Goal: Transaction & Acquisition: Purchase product/service

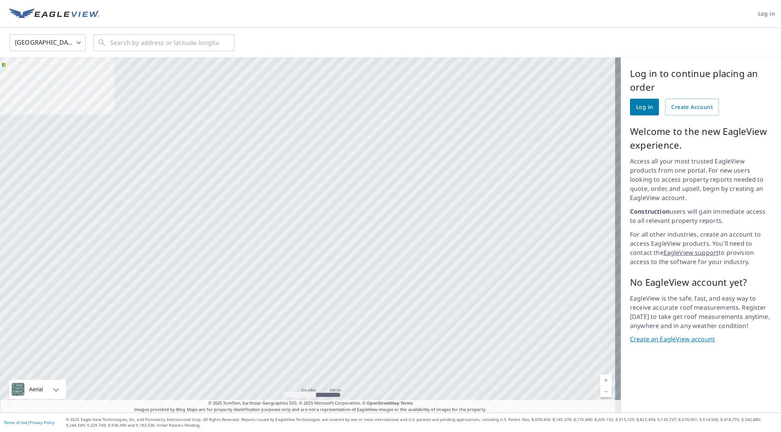
click at [636, 106] on span "Log in" at bounding box center [644, 108] width 17 height 10
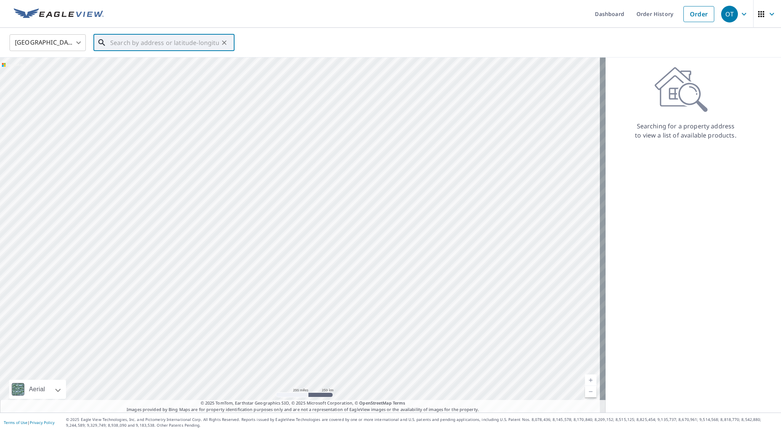
click at [171, 44] on input "text" at bounding box center [164, 42] width 109 height 21
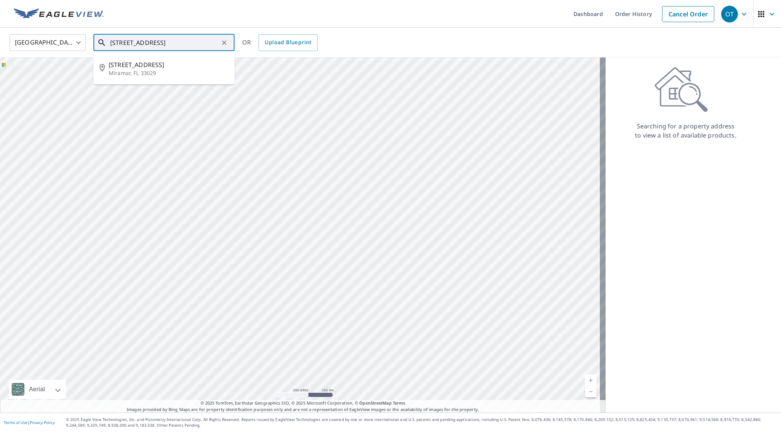
type input "13577 sw 21 street miramar fl"
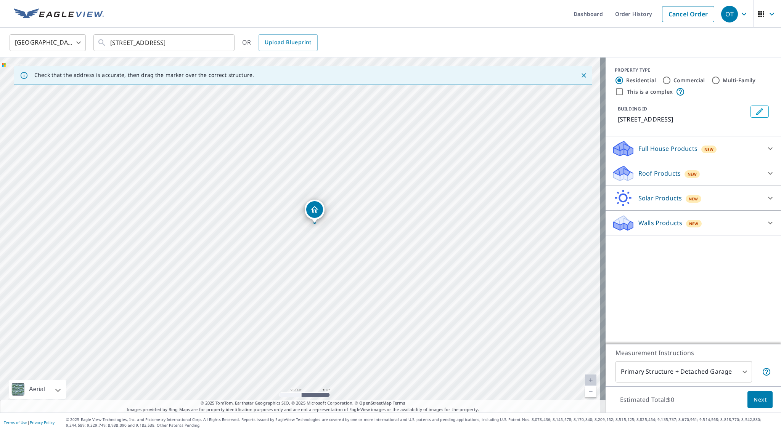
click at [331, 291] on div "13577 SW 21st St Miramar, FL 33027" at bounding box center [302, 235] width 605 height 355
click at [301, 222] on icon "Dropped pin, building 1, Residential property, 13577 SW 21st St Miramar, FL 330…" at bounding box center [299, 220] width 9 height 9
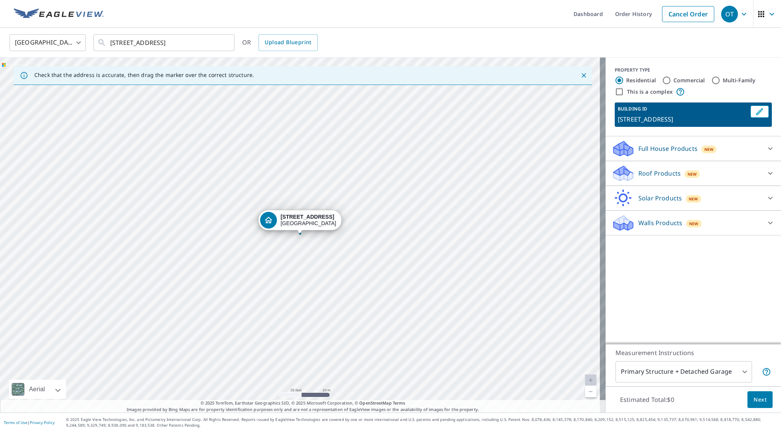
click at [316, 295] on div "13577 SW 21st St Miramar, FL 33027" at bounding box center [302, 235] width 605 height 355
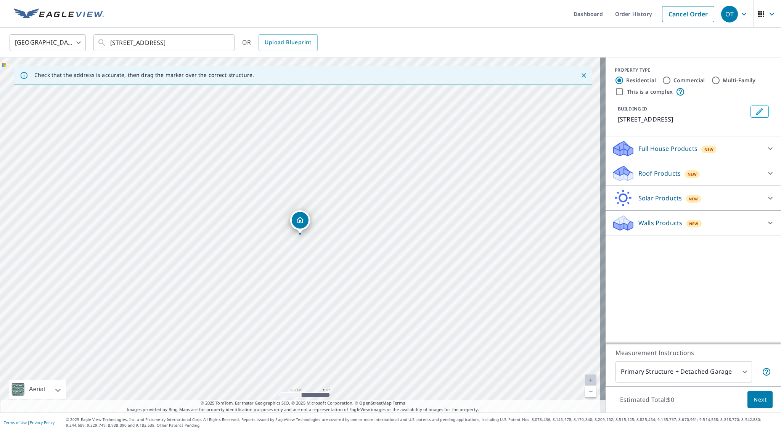
click at [297, 220] on icon "Dropped pin, building 1, Residential property, 13577 SW 21st St Miramar, FL 330…" at bounding box center [300, 220] width 8 height 6
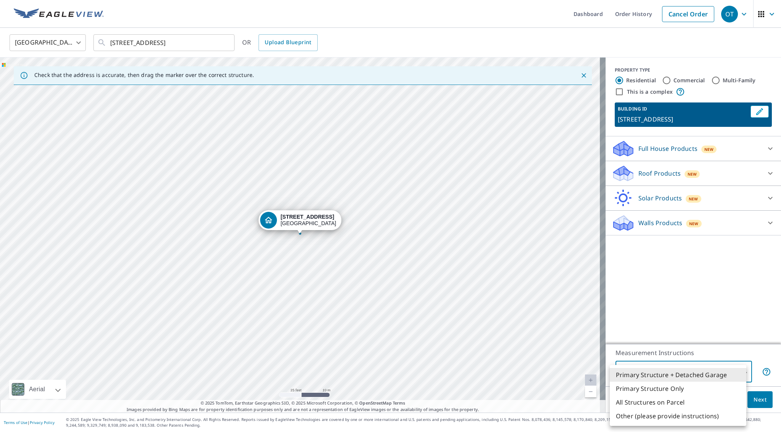
click at [720, 375] on body "OT OT Dashboard Order History Cancel Order OT United States US ​ 13577 sw 21 st…" at bounding box center [390, 216] width 781 height 432
click at [720, 375] on li "Primary Structure + Detached Garage" at bounding box center [678, 375] width 136 height 14
click at [723, 372] on body "OT OT Dashboard Order History Cancel Order OT United States US ​ 13577 sw 21 st…" at bounding box center [390, 216] width 781 height 432
click at [723, 372] on li "Primary Structure + Detached Garage" at bounding box center [678, 375] width 136 height 14
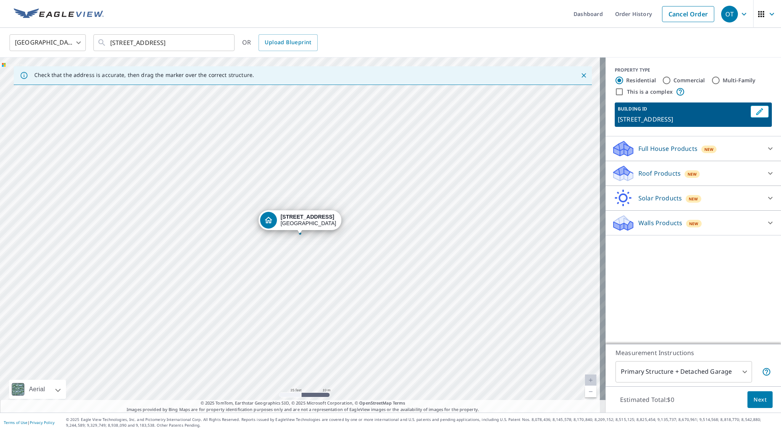
click at [715, 146] on div "Full House Products New" at bounding box center [686, 149] width 149 height 18
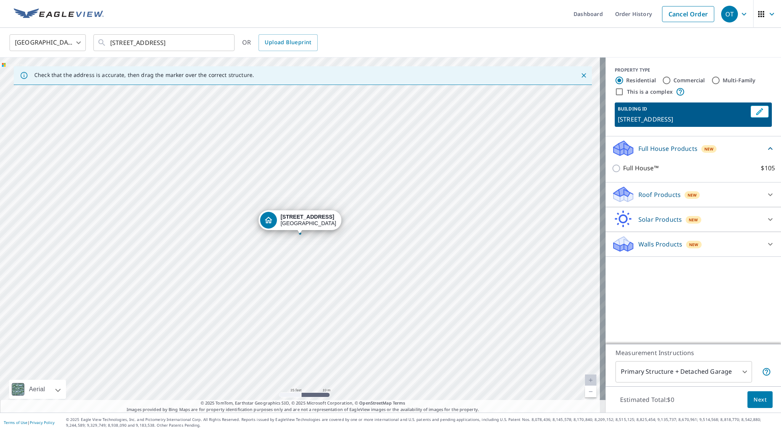
click at [715, 146] on div "Full House Products New" at bounding box center [689, 149] width 154 height 18
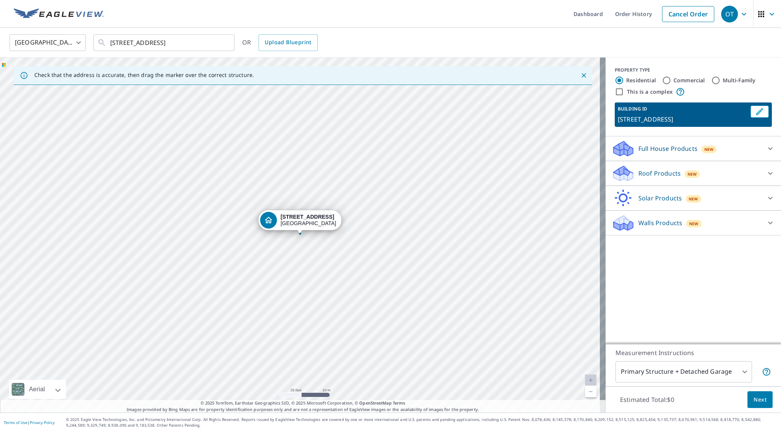
click at [715, 146] on div "Full House Products New" at bounding box center [686, 149] width 149 height 18
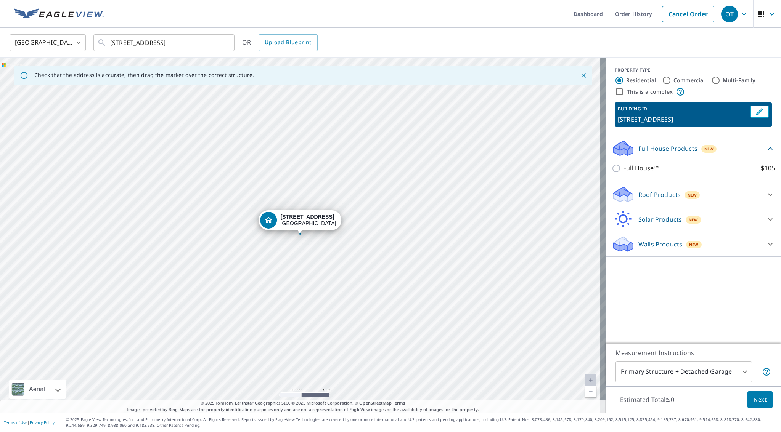
click at [715, 146] on div "Full House Products New" at bounding box center [689, 149] width 154 height 18
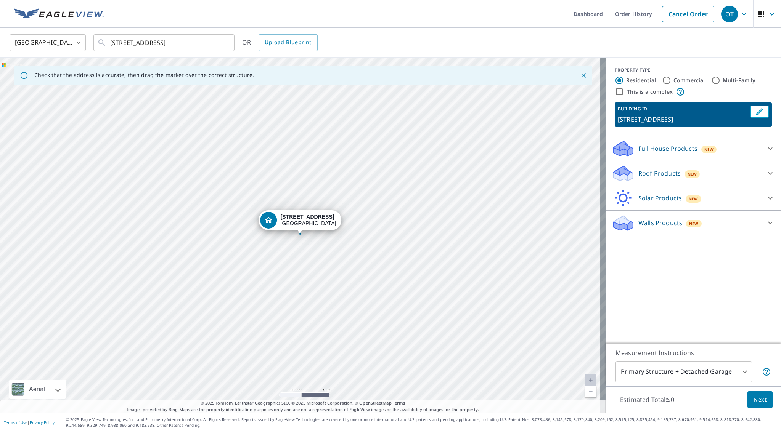
click at [712, 170] on div "Roof Products New" at bounding box center [686, 174] width 149 height 18
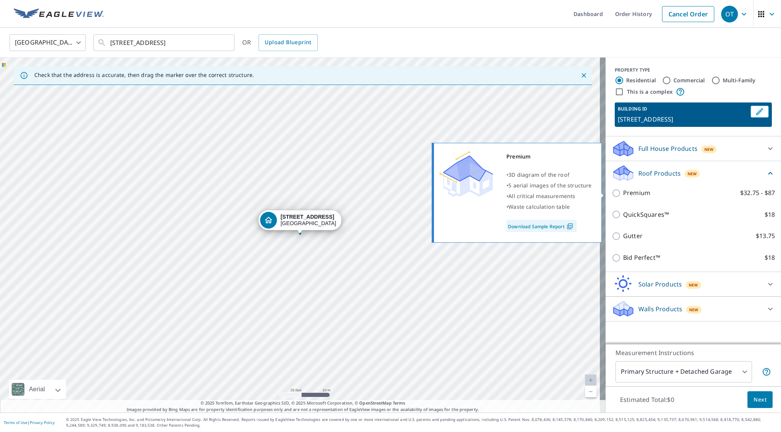
click at [626, 191] on p "Premium" at bounding box center [636, 193] width 27 height 10
click at [623, 191] on input "Premium $32.75 - $87" at bounding box center [617, 193] width 11 height 9
checkbox input "true"
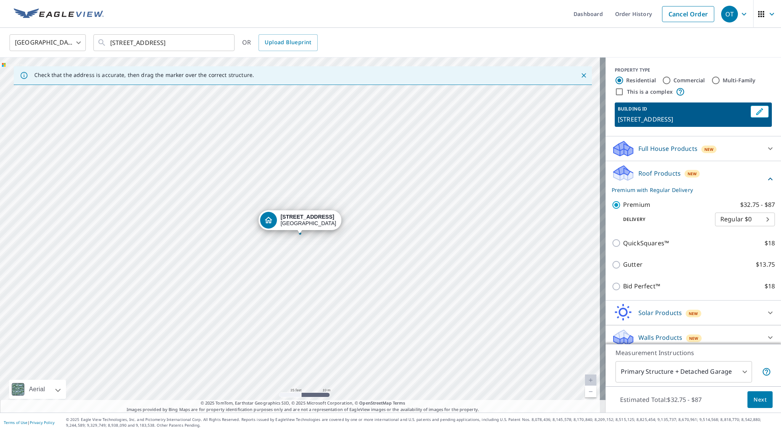
click at [745, 216] on body "OT OT Dashboard Order History Cancel Order OT United States US ​ 13577 sw 21 st…" at bounding box center [390, 216] width 781 height 432
click at [745, 216] on li "Regular $0" at bounding box center [733, 220] width 60 height 14
click at [726, 181] on div "Roof Products New Premium with Regular Delivery" at bounding box center [689, 179] width 154 height 30
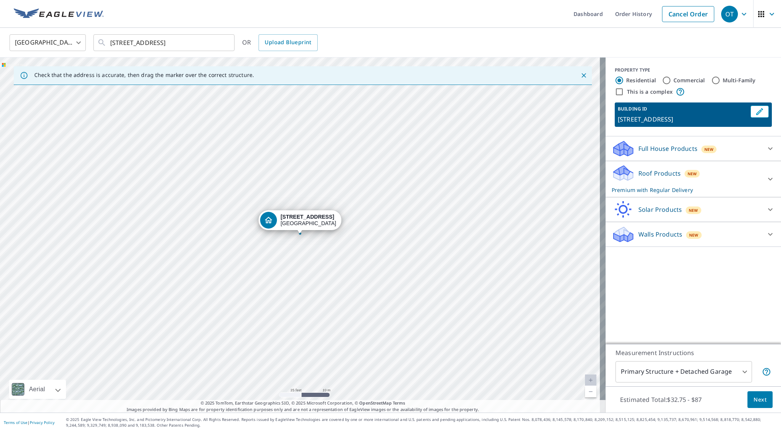
click at [726, 181] on div "Roof Products New Premium with Regular Delivery" at bounding box center [686, 179] width 149 height 30
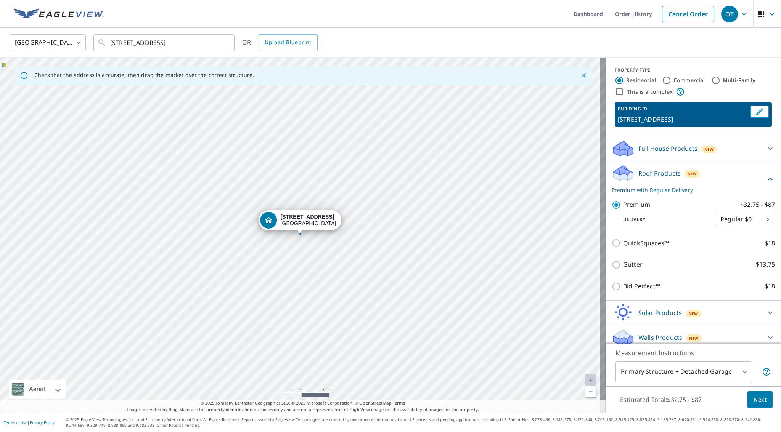
click at [726, 181] on div "Roof Products New Premium with Regular Delivery" at bounding box center [689, 179] width 154 height 30
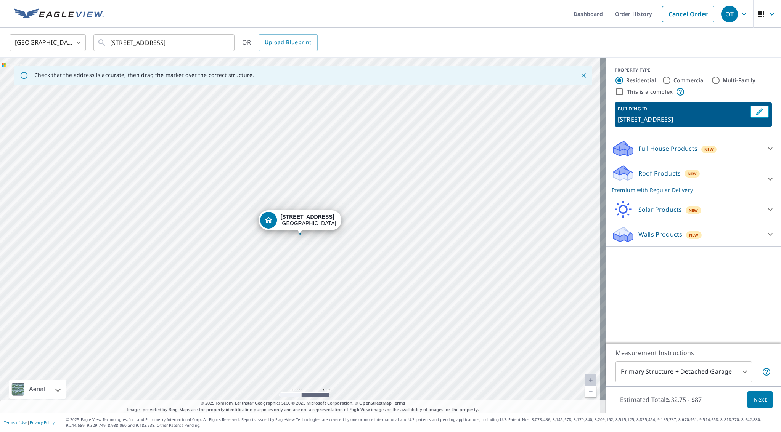
click at [726, 181] on div "Roof Products New Premium with Regular Delivery" at bounding box center [686, 179] width 149 height 30
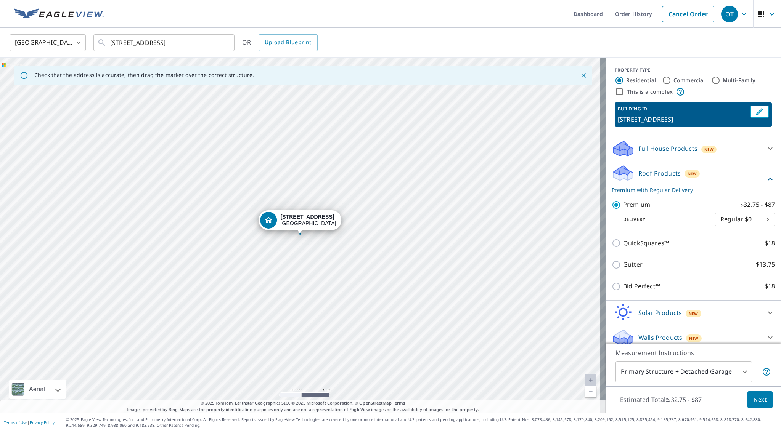
click at [726, 181] on div "Roof Products New Premium with Regular Delivery" at bounding box center [689, 179] width 154 height 30
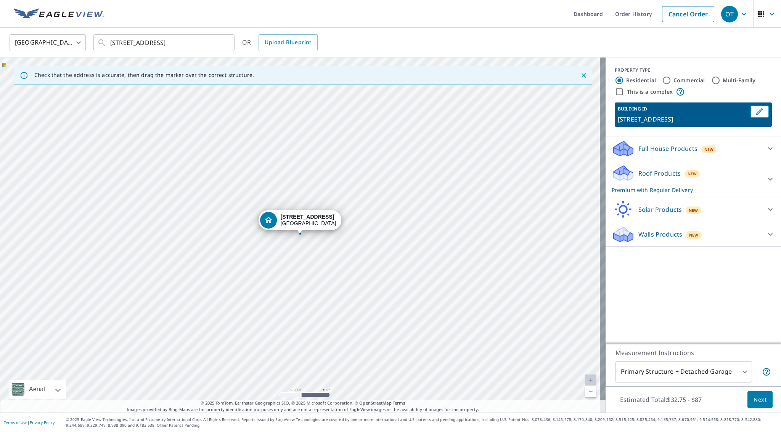
click at [728, 212] on div "Solar Products New" at bounding box center [686, 210] width 149 height 18
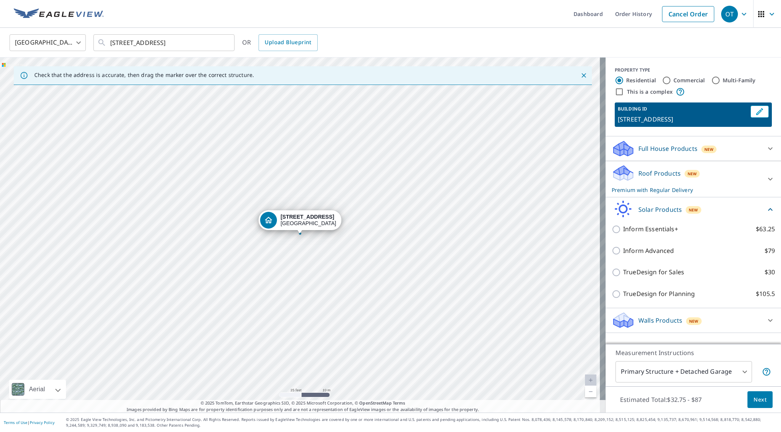
click at [728, 212] on div "Solar Products New" at bounding box center [689, 210] width 154 height 18
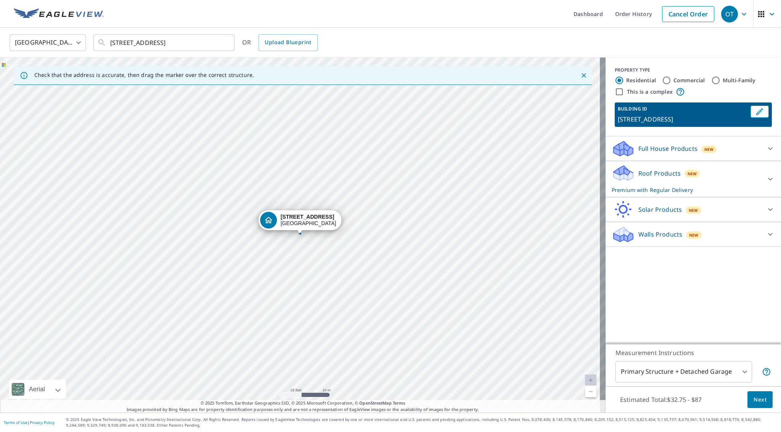
click at [727, 234] on div "Walls Products New" at bounding box center [686, 235] width 149 height 18
click at [727, 234] on div "Walls Products New" at bounding box center [689, 234] width 154 height 18
click at [755, 396] on span "Next" at bounding box center [759, 400] width 13 height 10
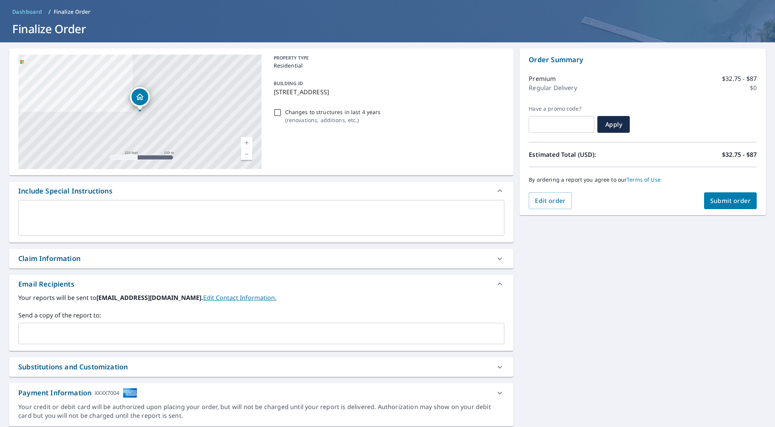
scroll to position [48, 0]
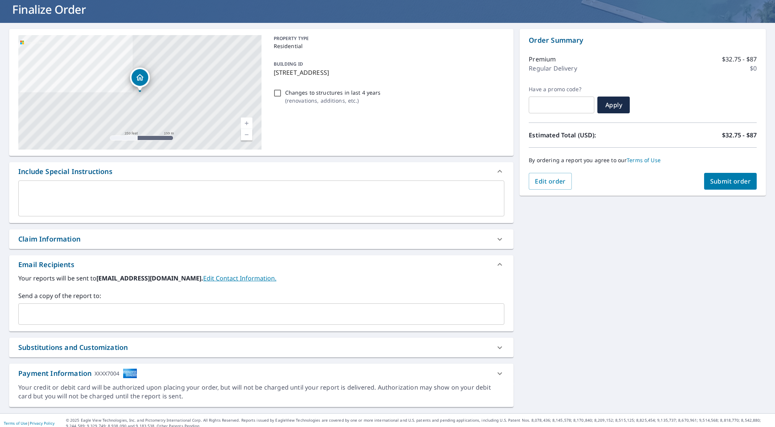
click at [262, 307] on input "text" at bounding box center [256, 314] width 468 height 14
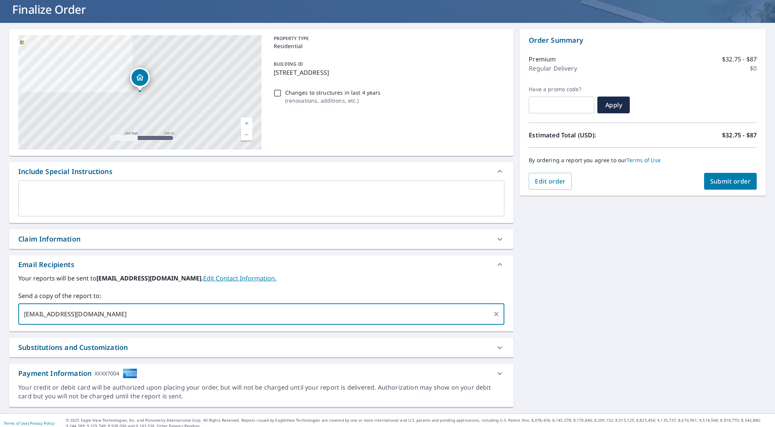
scroll to position [14, 0]
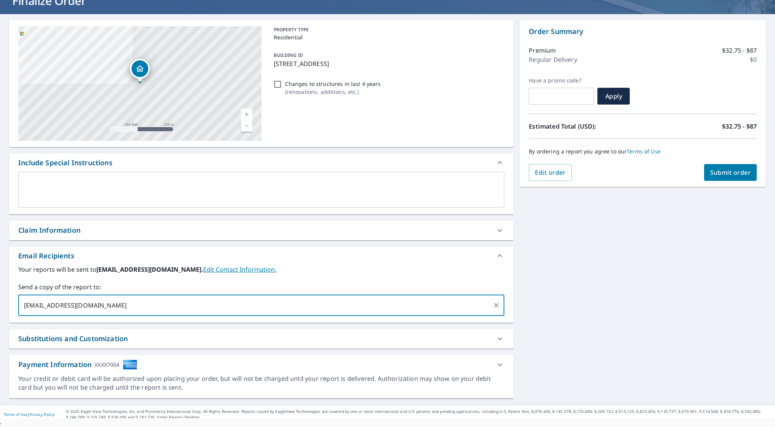
type input "jordan@jtcontractorsinc.com"
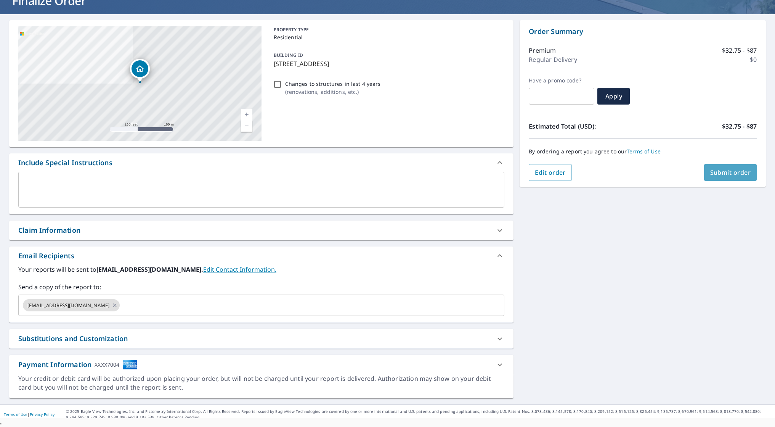
click at [709, 172] on button "Submit order" at bounding box center [730, 172] width 53 height 17
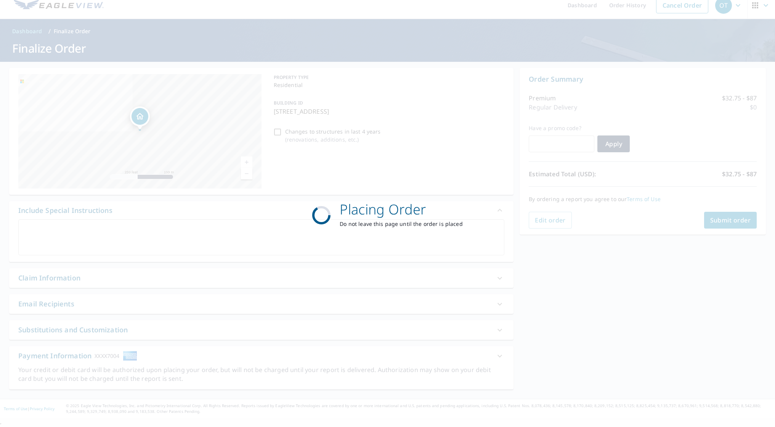
scroll to position [0, 0]
